Goal: Obtain resource: Download file/media

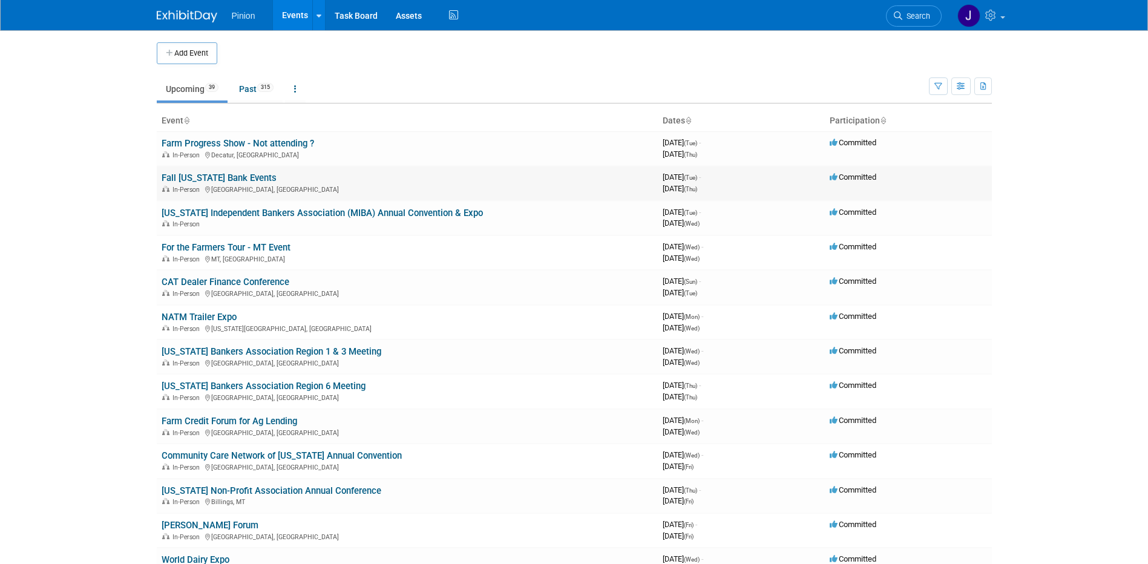
click at [226, 173] on link "Fall [US_STATE] Bank Events" at bounding box center [219, 177] width 115 height 11
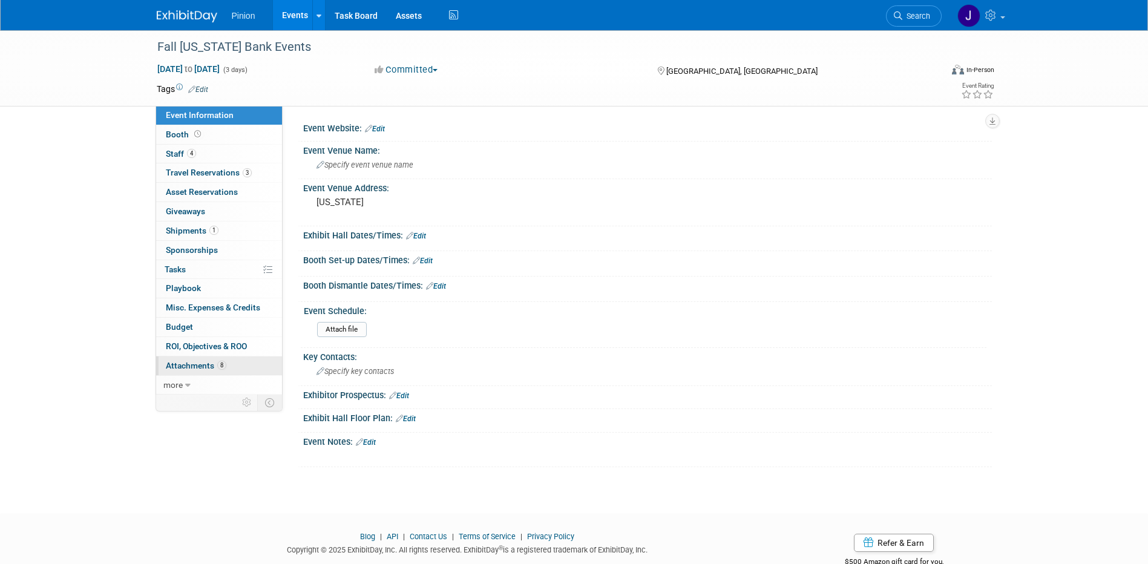
click at [202, 367] on span "Attachments 8" at bounding box center [196, 366] width 60 height 10
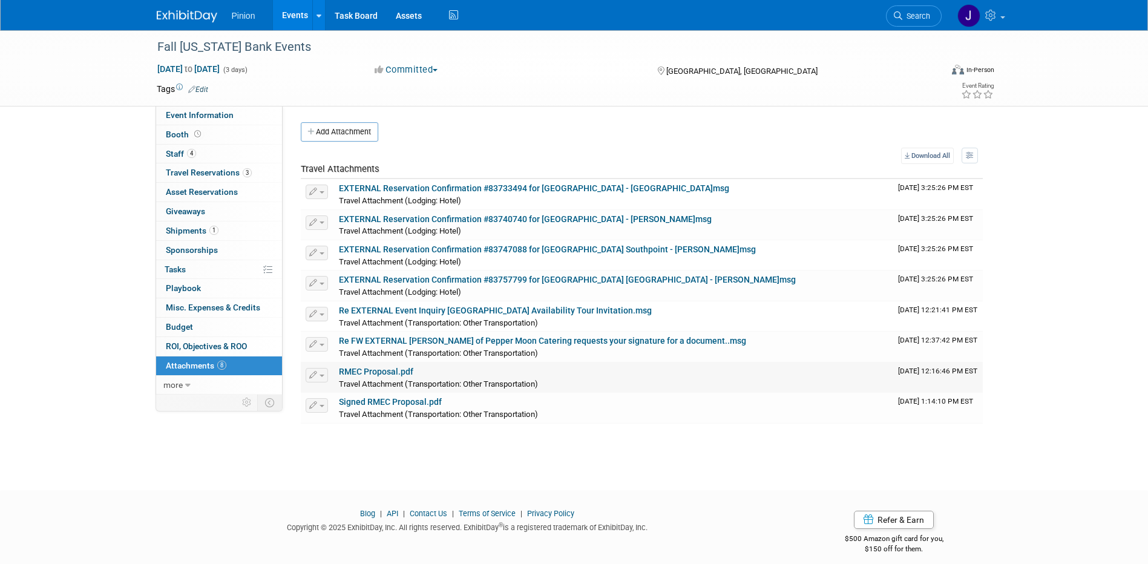
click at [368, 374] on link "RMEC Proposal.pdf" at bounding box center [376, 372] width 74 height 10
click at [391, 402] on link "Signed RMEC Proposal.pdf" at bounding box center [390, 402] width 103 height 10
